Goal: Information Seeking & Learning: Learn about a topic

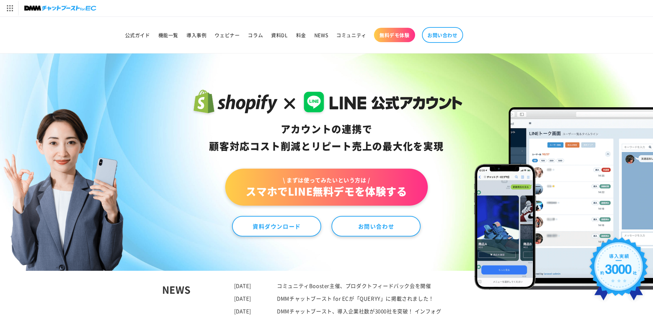
click at [277, 186] on link "\ まずは使ってみたいという方は / スマホでLINE無料デモを体験する" at bounding box center [326, 187] width 202 height 37
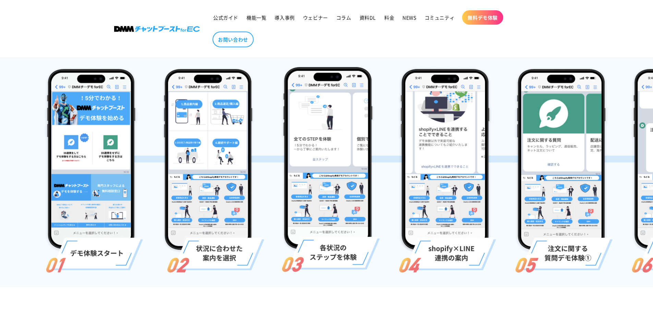
scroll to position [137, 0]
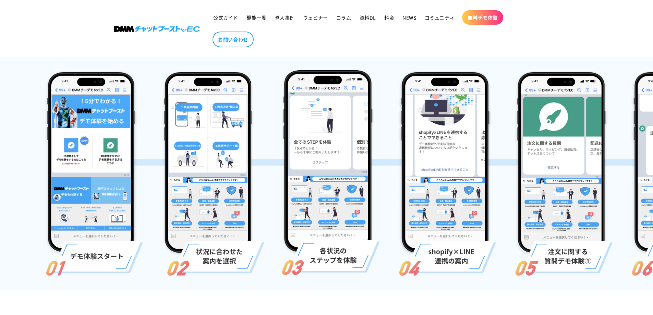
click at [260, 26] on ul "公式ガイド 機能一覧 導入事例 ウェビナー コラム 資料DL 料金 NEWS コミュニティ 無料デモ体験 お問い合わせ" at bounding box center [370, 29] width 323 height 44
click at [263, 17] on span "機能一覧" at bounding box center [256, 17] width 20 height 6
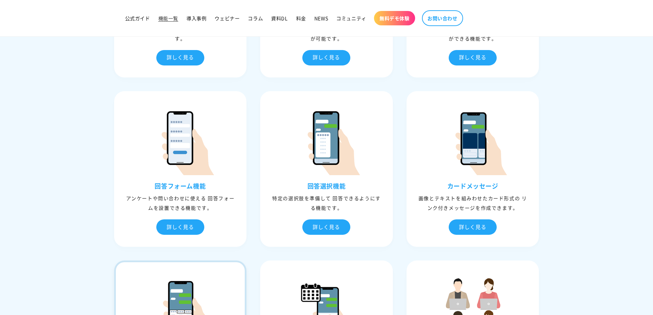
scroll to position [651, 0]
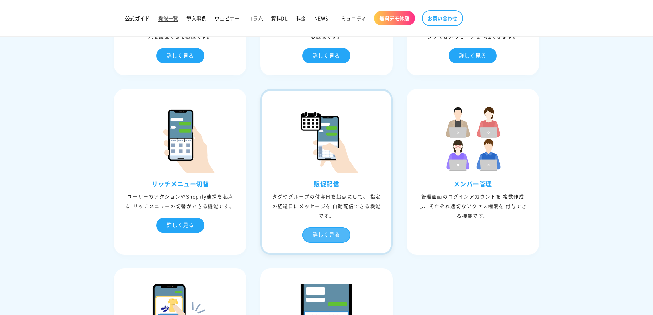
click at [327, 233] on div "詳しく見る" at bounding box center [326, 234] width 48 height 15
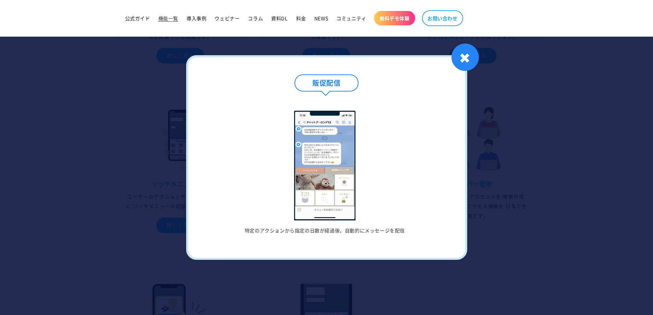
scroll to position [754, 0]
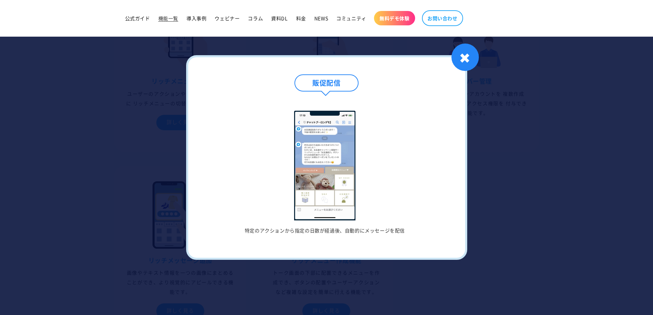
click at [451, 65] on div "販促配信 特定のアクションから指定の日数が経過後、自動的にメッセージを配信 1 / / 1 ✖" at bounding box center [326, 157] width 281 height 204
click at [469, 61] on div "✖" at bounding box center [464, 57] width 27 height 27
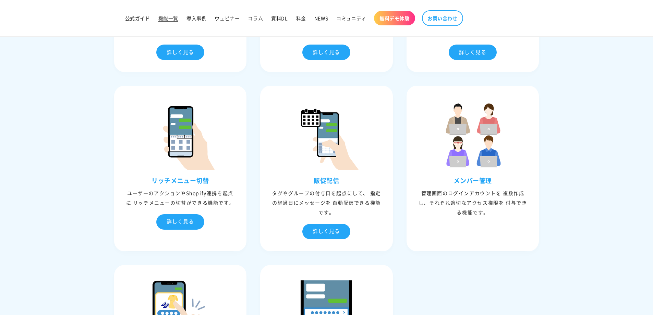
scroll to position [651, 0]
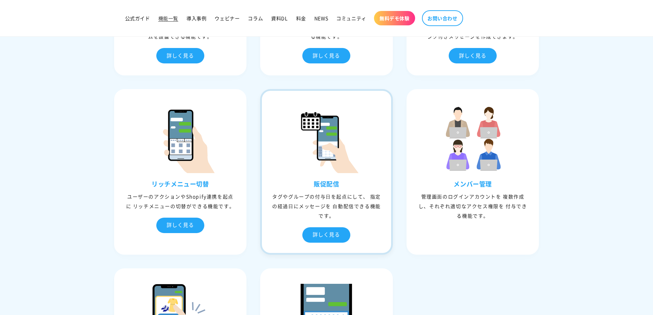
drag, startPoint x: 279, startPoint y: 198, endPoint x: 346, endPoint y: 217, distance: 70.2
click at [346, 217] on div "タグやグループの付与⽇を起点にして、 指定の経過⽇にメッセージを ⾃動配信できる機能です。" at bounding box center [326, 206] width 129 height 29
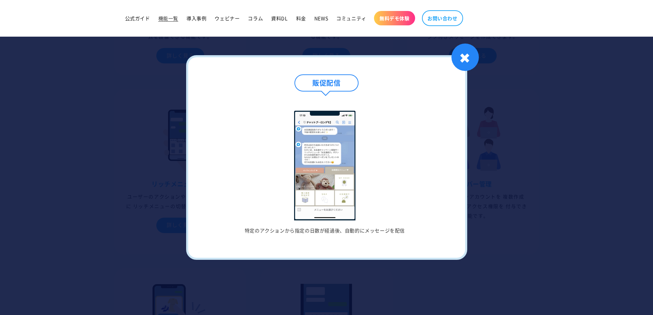
click at [346, 217] on img at bounding box center [325, 166] width 62 height 110
click at [462, 56] on div "✖" at bounding box center [464, 57] width 27 height 27
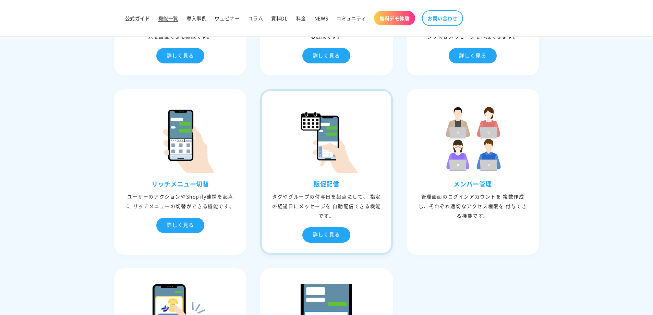
drag, startPoint x: 342, startPoint y: 217, endPoint x: 276, endPoint y: 195, distance: 69.1
click at [276, 195] on div "タグやグループの付与⽇を起点にして、 指定の経過⽇にメッセージを ⾃動配信できる機能です。" at bounding box center [326, 206] width 129 height 29
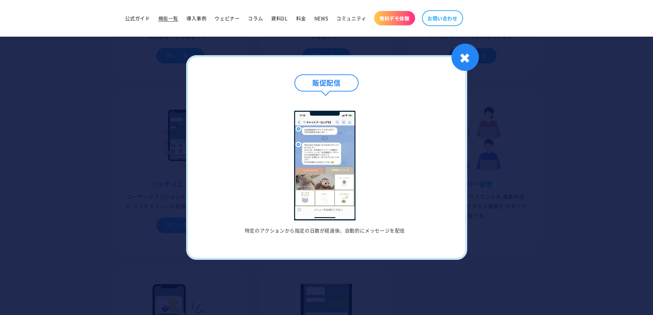
click at [131, 214] on div at bounding box center [326, 157] width 653 height 315
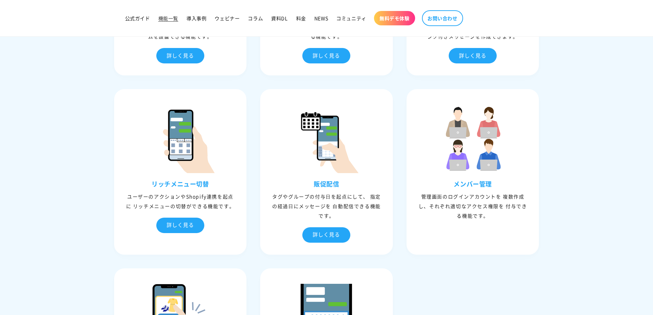
drag, startPoint x: 421, startPoint y: 194, endPoint x: 467, endPoint y: 222, distance: 54.3
click at [467, 222] on div "メンバー管理 管理画⾯のログインアカウントを 複数作成し、それぞれ適切なアクセス権限を 付与できる機能です。" at bounding box center [472, 205] width 129 height 50
click at [472, 268] on div "⾃動応答 ユーザーからメッセージを受信したときに、事前に設定しておいたメッセージで返信する機能です。 詳しく見る ⾃動応答 キーワード文章を作成 キーワードを…" at bounding box center [326, 3] width 439 height 876
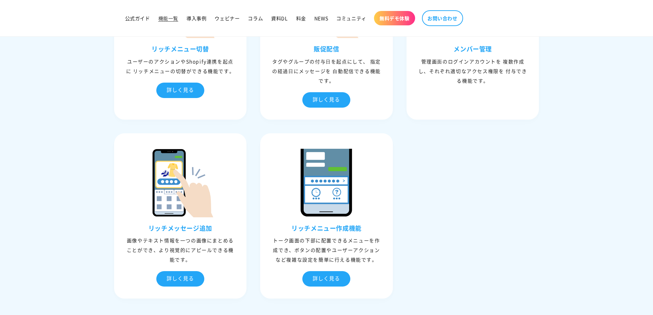
scroll to position [754, 0]
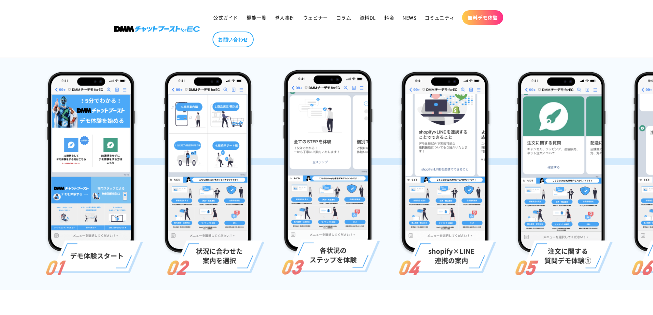
scroll to position [137, 0]
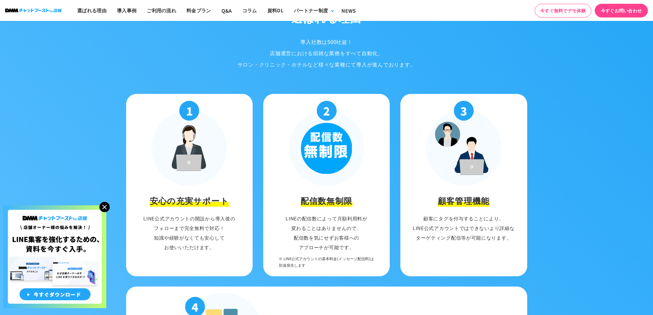
scroll to position [720, 0]
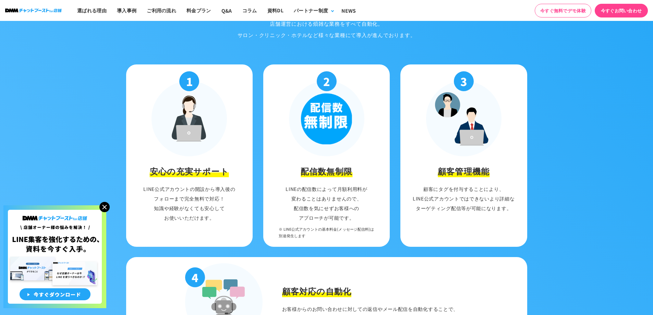
drag, startPoint x: 302, startPoint y: 173, endPoint x: 346, endPoint y: 178, distance: 44.8
click at [346, 178] on li "2 配信数無制限 LINEの配信数によって月額利用料が 変わることはありませんので、 配信数を気にせずお客様への アプローチが可能です。 ※ LINE公式アカ…" at bounding box center [326, 155] width 127 height 182
click at [345, 171] on h3 "配信数無制限" at bounding box center [326, 171] width 52 height 12
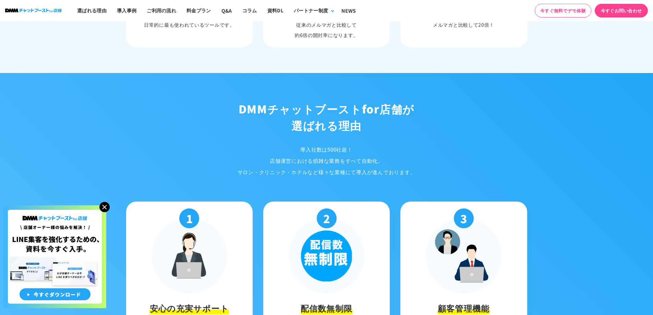
scroll to position [685, 0]
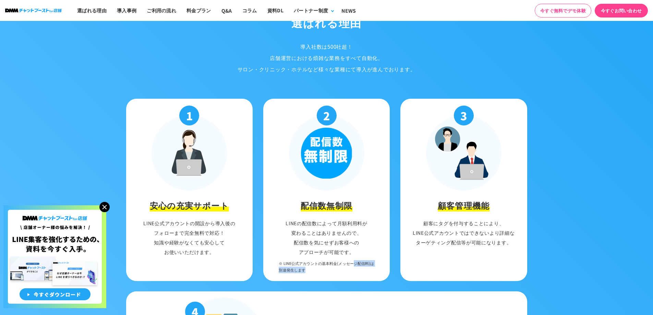
drag, startPoint x: 286, startPoint y: 264, endPoint x: 376, endPoint y: 270, distance: 90.0
click at [376, 270] on p "LINEの配信数によって月額利用料が 変わることはありませんので、 配信数を気にせずお客様への アプローチが可能です。 ※ LINE公式アカウントの基本料金(…" at bounding box center [327, 246] width 120 height 56
click at [312, 273] on li "2 配信数無制限 LINEの配信数によって月額利用料が 変わることはありませんので、 配信数を気にせずお客様への アプローチが可能です。 ※ LINE公式アカ…" at bounding box center [326, 190] width 127 height 182
drag, startPoint x: 309, startPoint y: 270, endPoint x: 280, endPoint y: 262, distance: 30.8
click at [280, 262] on span "※ LINE公式アカウントの基本料金(メッセージ配信料)は 別途発生します" at bounding box center [326, 266] width 95 height 13
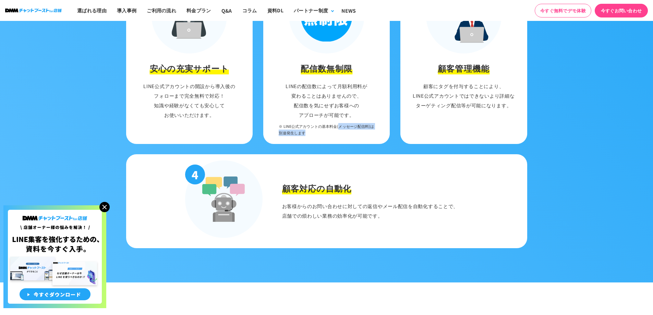
scroll to position [754, 0]
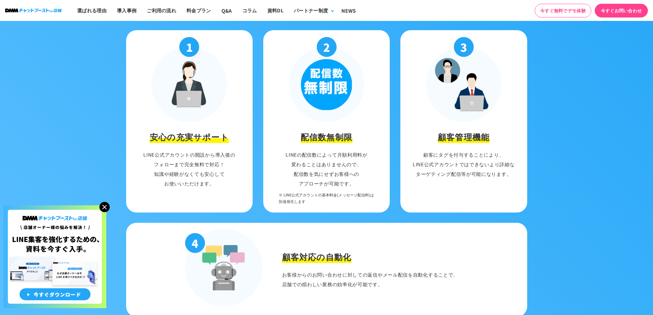
click at [424, 177] on li "3 顧客管理機能 顧客にタグを付与することにより、 LINE公式アカウントではできないより詳細な ターゲティング配信等が可能になります。" at bounding box center [463, 121] width 127 height 182
drag, startPoint x: 516, startPoint y: 173, endPoint x: 423, endPoint y: 151, distance: 95.7
click at [423, 151] on p "顧客にタグを付与することにより、 LINE公式アカウントではできないより詳細な ターゲティング配信等が可能になります。" at bounding box center [464, 164] width 120 height 29
click at [472, 199] on li "3 顧客管理機能 顧客にタグを付与することにより、 LINE公式アカウントではできないより詳細な ターゲティング配信等が可能になります。" at bounding box center [463, 121] width 127 height 182
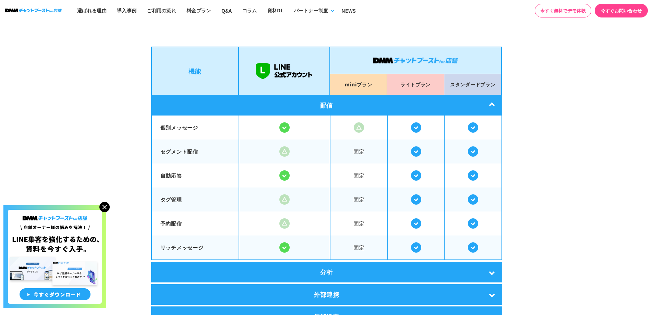
scroll to position [1199, 0]
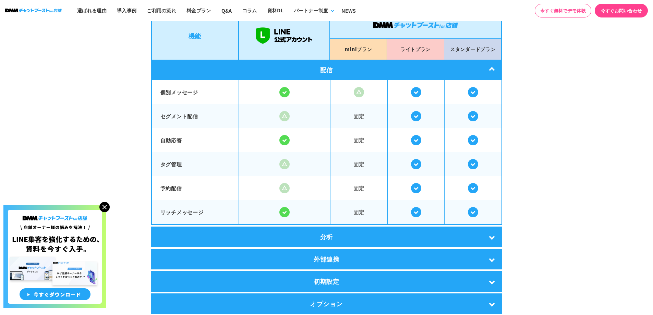
drag, startPoint x: 498, startPoint y: 49, endPoint x: 361, endPoint y: 213, distance: 214.4
click at [361, 213] on div "機能 mini プラン ライト プラン スタンダード プラン 配信 個別メッセージ 固定" at bounding box center [326, 162] width 351 height 303
click at [551, 179] on section "LINE公式アカウントとの比較 DMMチャットブーストfor店舗は LINE公式アカウントの拡張機能です。 店舗オーナー様のLINEでの顧客対応を より便利に…" at bounding box center [326, 124] width 653 height 438
click at [496, 65] on div "配信" at bounding box center [326, 70] width 351 height 21
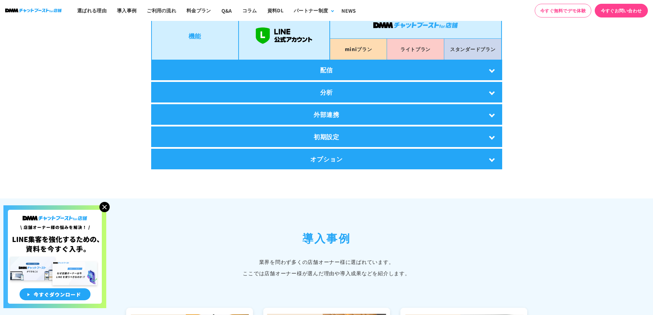
click at [495, 66] on div "配信" at bounding box center [326, 70] width 351 height 21
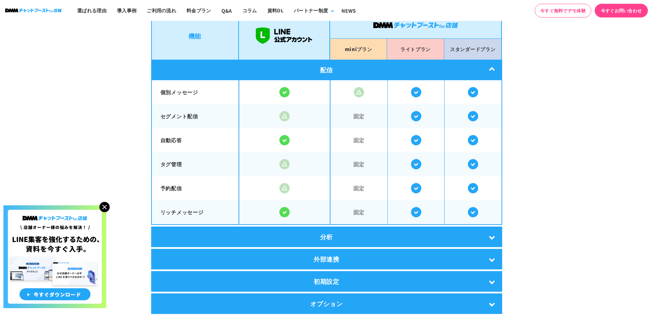
click at [487, 227] on div "分析" at bounding box center [326, 236] width 351 height 21
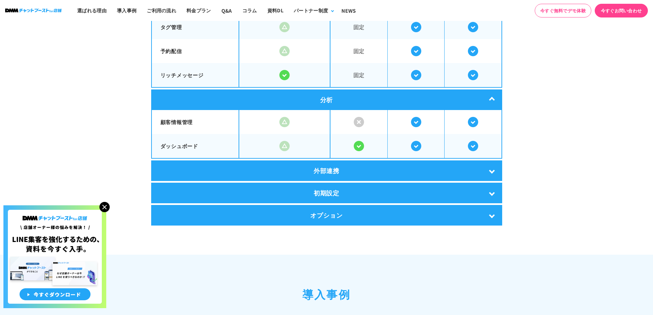
click at [499, 172] on div "外部連携" at bounding box center [326, 170] width 351 height 21
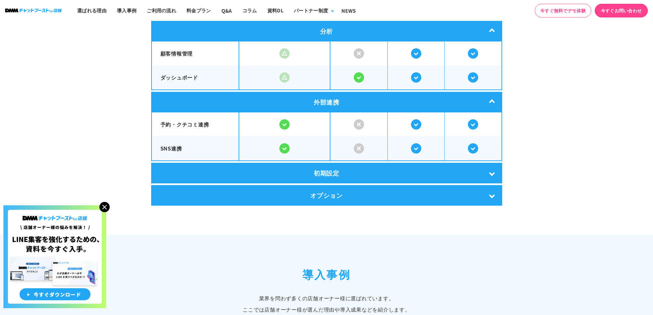
click at [493, 172] on div "初期設定" at bounding box center [326, 173] width 351 height 21
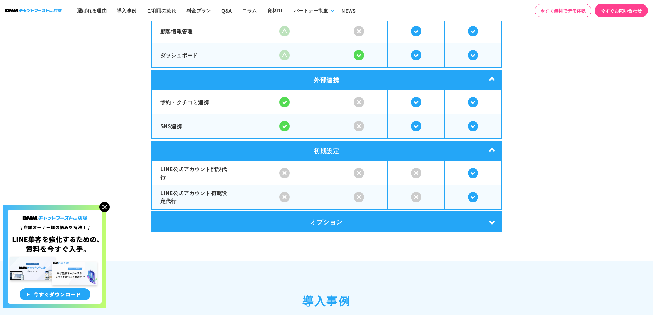
scroll to position [1439, 0]
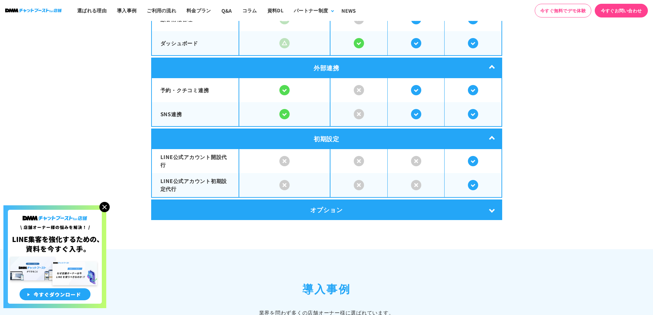
drag, startPoint x: 212, startPoint y: 154, endPoint x: 224, endPoint y: 187, distance: 35.7
click at [224, 187] on tbody "LINE公式アカウント開設代行 LINE公式アカウント初期設定代行" at bounding box center [326, 173] width 350 height 48
click at [224, 187] on p "LINE公式アカウント初期設定代行" at bounding box center [195, 184] width 70 height 15
click at [412, 209] on div "オプション" at bounding box center [326, 209] width 351 height 21
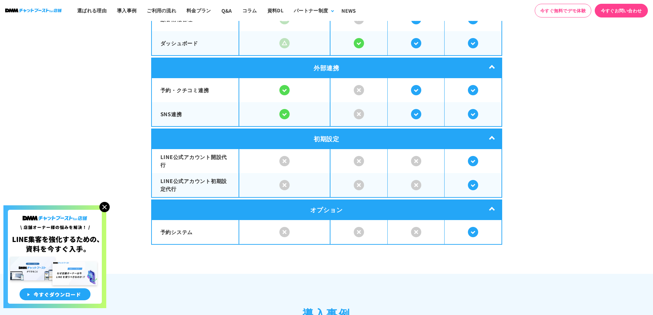
drag, startPoint x: 404, startPoint y: 223, endPoint x: 422, endPoint y: 239, distance: 24.5
click at [422, 239] on span at bounding box center [415, 232] width 57 height 24
click at [160, 226] on th "予約システム" at bounding box center [195, 232] width 88 height 24
click at [166, 230] on p "予約システム" at bounding box center [195, 232] width 70 height 8
click at [106, 206] on img at bounding box center [104, 207] width 10 height 10
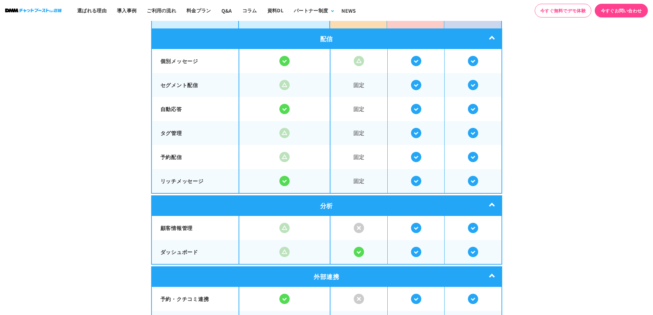
scroll to position [1165, 0]
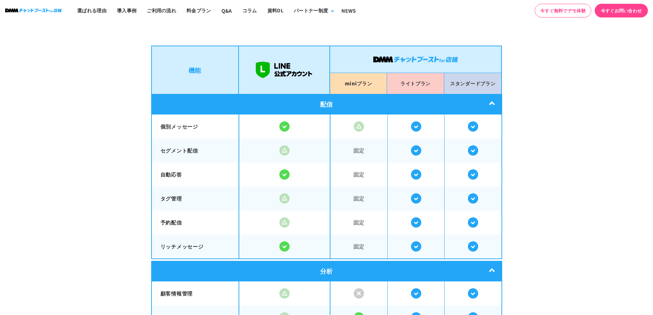
drag, startPoint x: 404, startPoint y: 83, endPoint x: 423, endPoint y: 83, distance: 18.8
click at [429, 86] on p "ライト プラン" at bounding box center [415, 83] width 30 height 11
click at [412, 79] on p "ライト プラン" at bounding box center [415, 83] width 30 height 11
drag, startPoint x: 396, startPoint y: 82, endPoint x: 429, endPoint y: 83, distance: 32.6
click at [429, 83] on li "ライト プラン" at bounding box center [415, 83] width 57 height 21
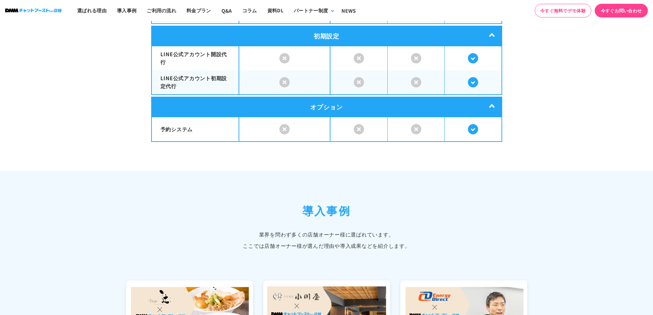
scroll to position [1473, 0]
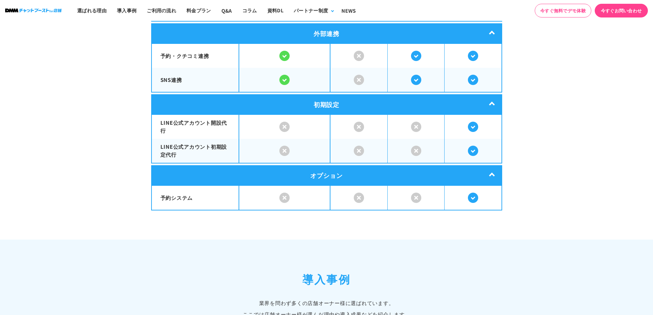
drag, startPoint x: 161, startPoint y: 195, endPoint x: 192, endPoint y: 195, distance: 30.5
click at [192, 195] on p "予約システム" at bounding box center [195, 198] width 70 height 8
copy p "予約システム"
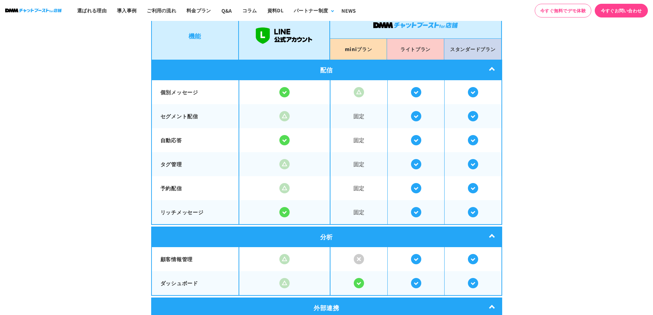
scroll to position [1165, 0]
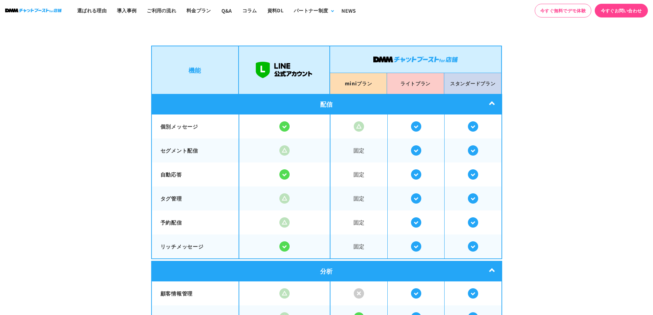
click at [291, 148] on div at bounding box center [284, 150] width 90 height 10
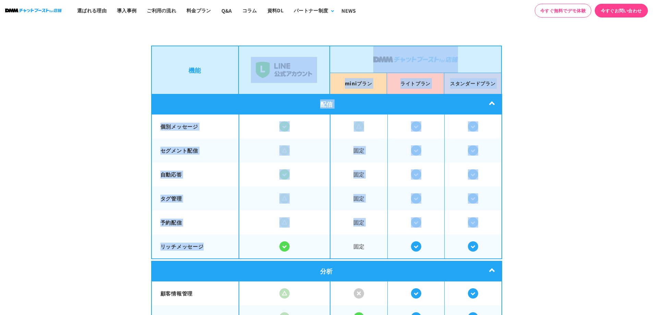
drag, startPoint x: 294, startPoint y: 50, endPoint x: 295, endPoint y: 236, distance: 186.1
click at [295, 236] on div "機能 mini プラン ライト プラン スタンダード プラン 配信 個別メッセージ 固定" at bounding box center [326, 282] width 351 height 473
click at [300, 200] on div at bounding box center [284, 198] width 90 height 10
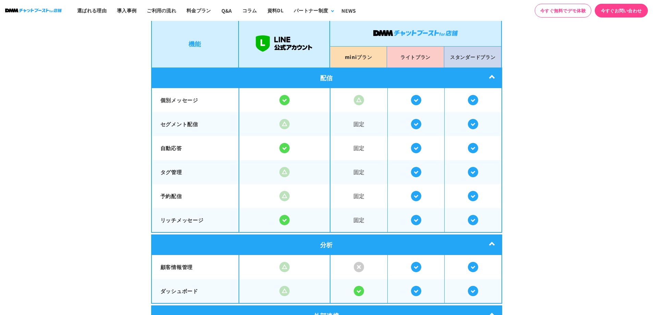
scroll to position [1199, 0]
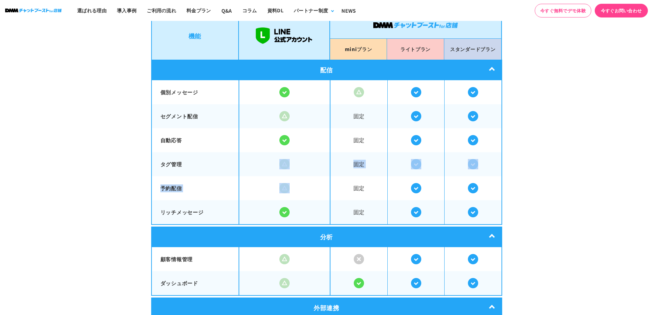
drag, startPoint x: 298, startPoint y: 188, endPoint x: 270, endPoint y: 162, distance: 38.3
click at [270, 162] on tbody "個別メッセージ セグメント配信 固定 自動応答" at bounding box center [326, 152] width 350 height 144
click at [275, 160] on div at bounding box center [284, 164] width 90 height 10
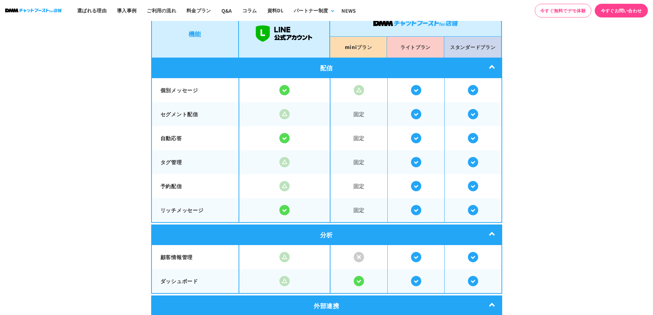
scroll to position [1234, 0]
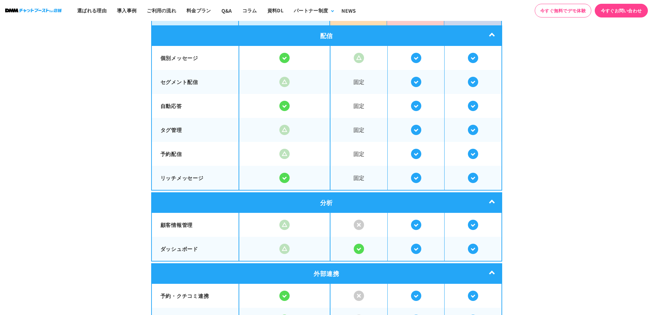
click at [284, 78] on img at bounding box center [284, 82] width 10 height 10
click at [285, 82] on img at bounding box center [284, 82] width 10 height 10
click at [282, 125] on img at bounding box center [284, 130] width 10 height 10
click at [287, 149] on img at bounding box center [284, 154] width 10 height 10
click at [284, 155] on img at bounding box center [284, 154] width 10 height 10
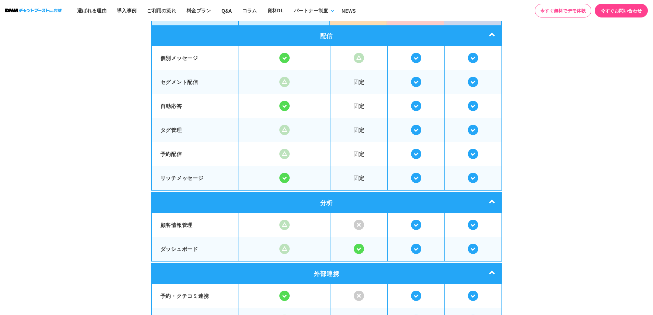
click at [287, 134] on td at bounding box center [284, 130] width 91 height 24
click at [287, 152] on img at bounding box center [284, 154] width 10 height 10
drag, startPoint x: 156, startPoint y: 150, endPoint x: 189, endPoint y: 155, distance: 33.6
click at [189, 155] on th "予約配信" at bounding box center [195, 154] width 88 height 24
click at [258, 149] on div at bounding box center [284, 154] width 90 height 10
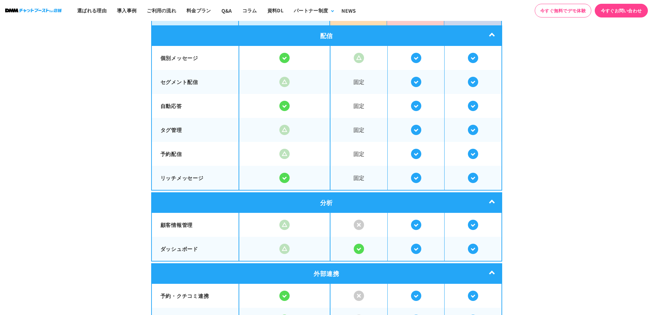
drag, startPoint x: 159, startPoint y: 175, endPoint x: 213, endPoint y: 175, distance: 54.1
click at [213, 175] on th "リッチメッセージ" at bounding box center [195, 178] width 88 height 24
click at [281, 175] on img at bounding box center [284, 178] width 10 height 10
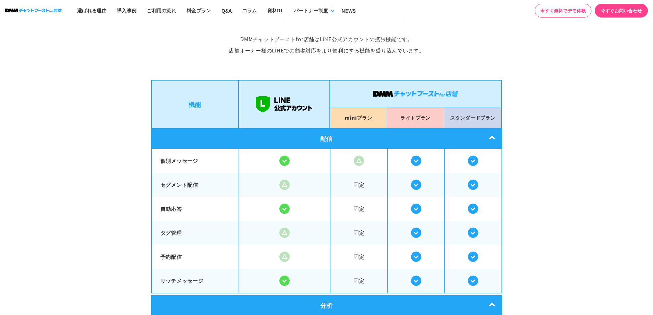
scroll to position [1096, 0]
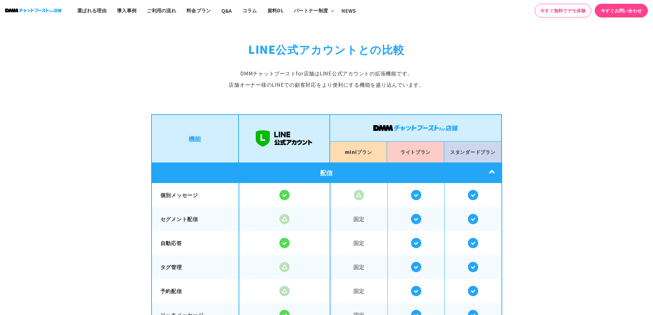
drag, startPoint x: 312, startPoint y: 151, endPoint x: 263, endPoint y: 127, distance: 53.6
click at [263, 127] on li at bounding box center [284, 138] width 91 height 48
drag, startPoint x: 293, startPoint y: 70, endPoint x: 351, endPoint y: 96, distance: 63.4
click at [351, 96] on div "LINE公式アカウントとの比較 DMMチャットブーストfor店舗は LINE公式アカウントの拡張機能です。 店舗オーナー様のLINEでの顧客対応を より便利に…" at bounding box center [326, 314] width 351 height 547
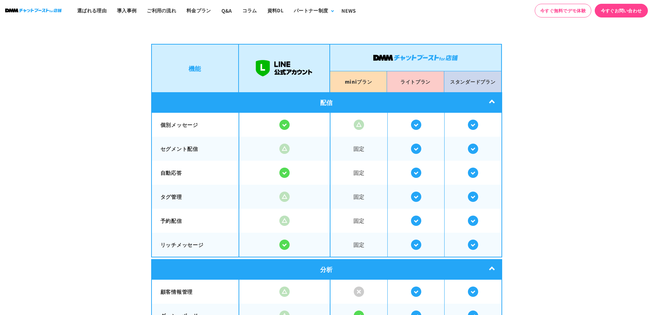
scroll to position [1165, 0]
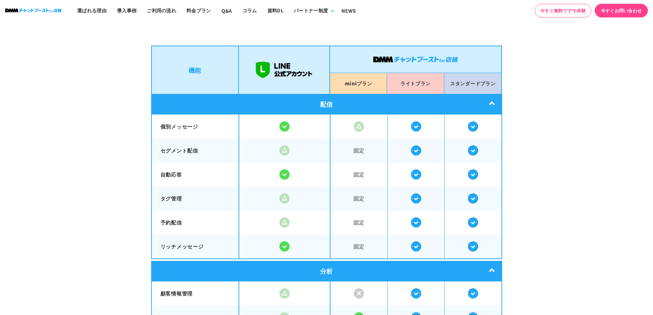
drag, startPoint x: 399, startPoint y: 81, endPoint x: 443, endPoint y: 85, distance: 44.1
click at [443, 85] on li "ライト プラン" at bounding box center [415, 83] width 57 height 21
click at [421, 117] on span at bounding box center [415, 126] width 57 height 24
click at [67, 117] on section "LINE公式アカウントとの比較 DMMチャットブーストfor店舗は LINE公式アカウントの拡張機能です。 店舗オーナー様のLINEでの顧客対応を より便利に…" at bounding box center [326, 244] width 653 height 608
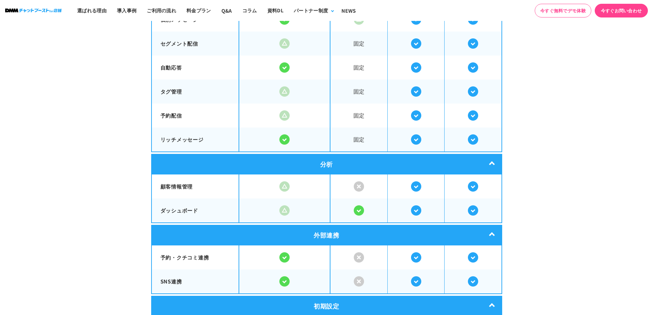
scroll to position [1439, 0]
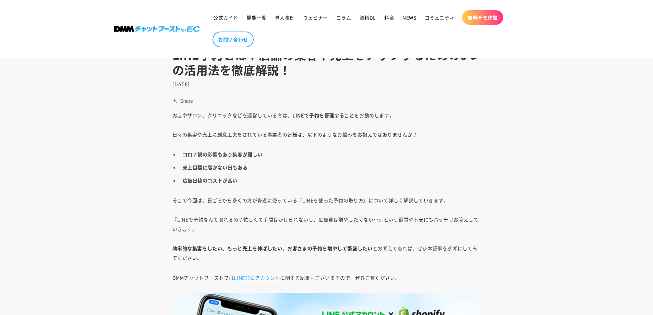
scroll to position [274, 0]
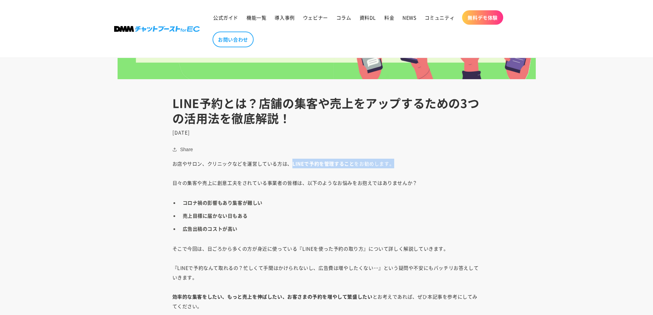
drag, startPoint x: 291, startPoint y: 164, endPoint x: 397, endPoint y: 164, distance: 106.6
click at [397, 164] on p "お店やサロン、クリニックなどを運営している方は、 LINEで予約を管理すること をお勧めします。 日々の集客や売上に創意工夫をされている事業者の皆様は、以下の…" at bounding box center [326, 173] width 308 height 29
click at [384, 201] on li "コロナ禍の影響もあり集客が難しい" at bounding box center [330, 203] width 302 height 10
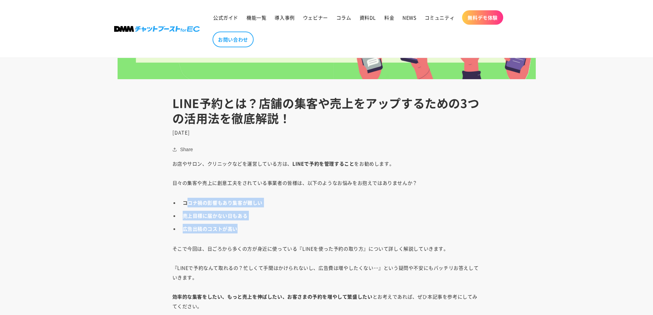
drag, startPoint x: 246, startPoint y: 230, endPoint x: 186, endPoint y: 191, distance: 71.9
click at [185, 186] on p "お店やサロン、クリニックなどを運営している方は、 LINEで予約を管理すること をお勧めします。 日々の集客や売上に創意工夫をされている事業者の皆様は、以下の…" at bounding box center [326, 173] width 308 height 29
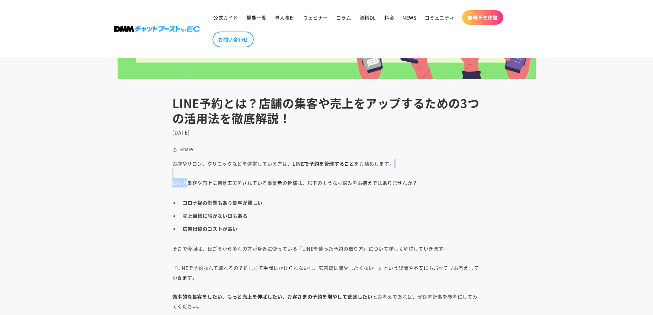
drag, startPoint x: 187, startPoint y: 181, endPoint x: 238, endPoint y: 174, distance: 51.9
click at [238, 174] on p "お店やサロン、クリニックなどを運営している方は、 LINEで予約を管理すること をお勧めします。 日々の集客や売上に創意工夫をされている事業者の皆様は、以下の…" at bounding box center [326, 173] width 308 height 29
click at [236, 171] on p "お店やサロン、クリニックなどを運営している方は、 LINEで予約を管理すること をお勧めします。 日々の集客や売上に創意工夫をされている事業者の皆様は、以下の…" at bounding box center [326, 173] width 308 height 29
click at [172, 168] on p "お店やサロン、クリニックなどを運営している方は、 LINEで予約を管理すること をお勧めします。 日々の集客や売上に創意工夫をされている事業者の皆様は、以下の…" at bounding box center [326, 173] width 308 height 29
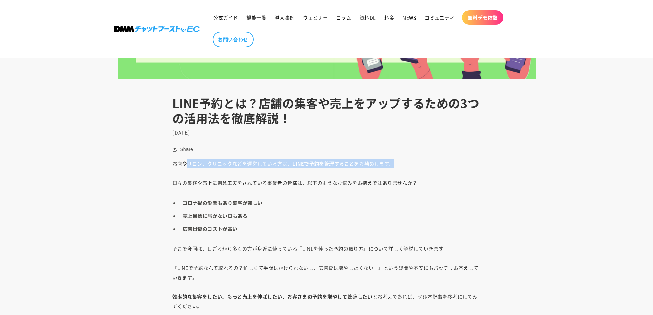
drag, startPoint x: 186, startPoint y: 163, endPoint x: 398, endPoint y: 166, distance: 212.1
click at [398, 166] on p "お店やサロン、クリニックなどを運営している方は、 LINEで予約を管理すること をお勧めします。 日々の集客や売上に創意工夫をされている事業者の皆様は、以下の…" at bounding box center [326, 173] width 308 height 29
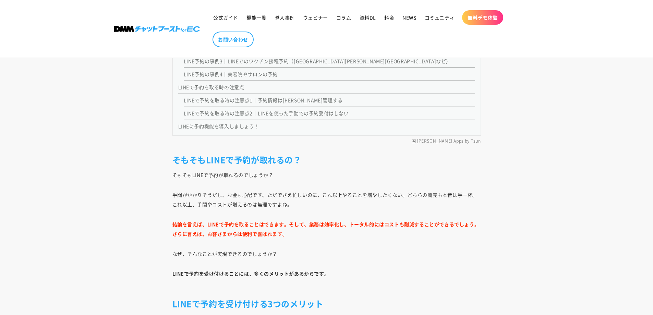
scroll to position [1028, 0]
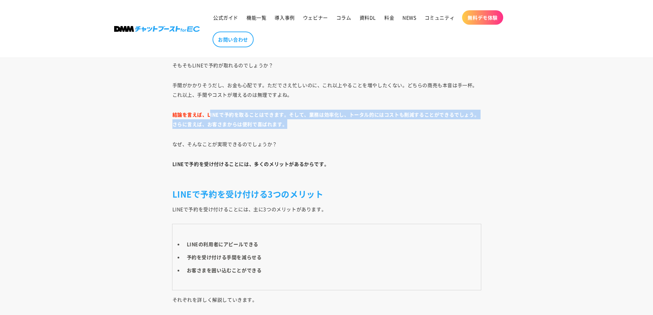
drag, startPoint x: 211, startPoint y: 114, endPoint x: 402, endPoint y: 123, distance: 191.7
click at [402, 123] on p "結論を言えば、LINEで予約を取ることはできます。そして、業務は効率化し、トータル的にはコストも削減することができるでしょう。さらに言えば、お客さまからは便利…" at bounding box center [326, 119] width 308 height 19
